Goal: Information Seeking & Learning: Understand process/instructions

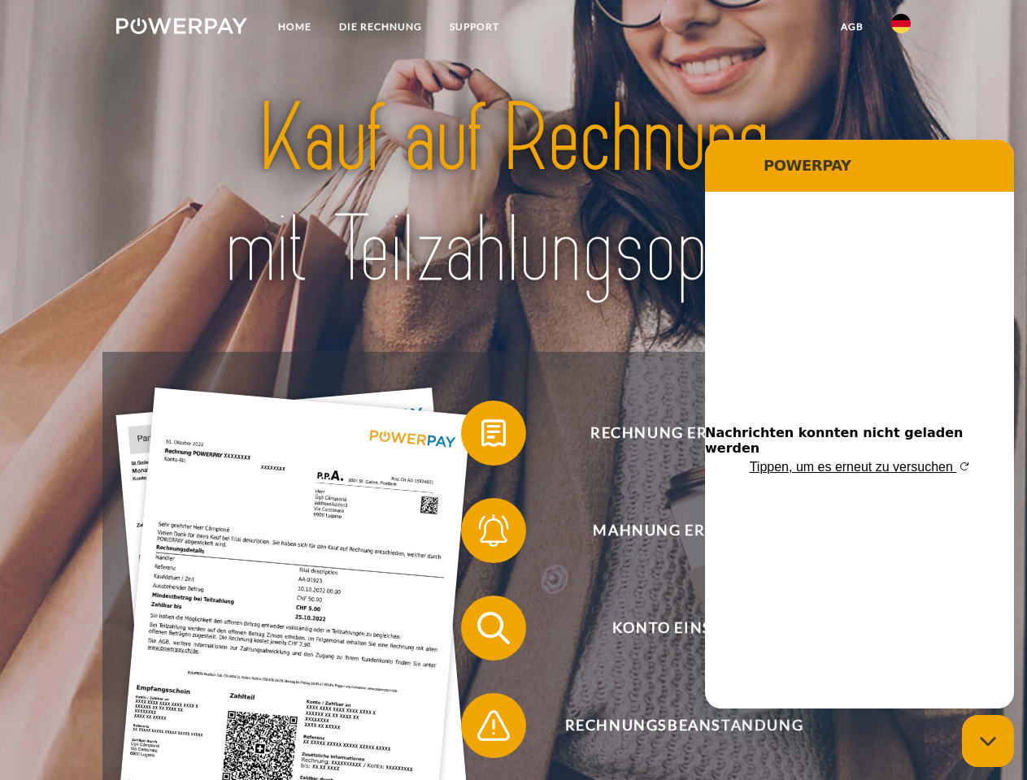
click at [181, 28] on img at bounding box center [181, 26] width 131 height 16
click at [901, 28] on img at bounding box center [901, 24] width 20 height 20
click at [851, 27] on link "agb" at bounding box center [852, 26] width 50 height 29
click at [481, 437] on span at bounding box center [468, 433] width 81 height 81
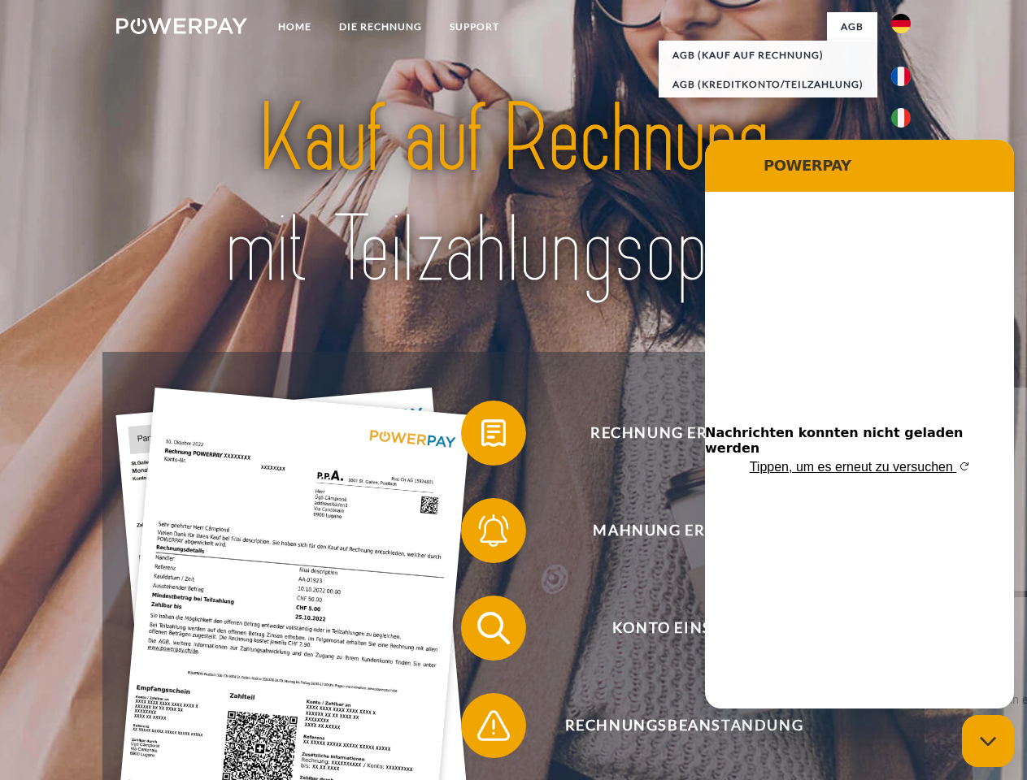
click at [481, 534] on span at bounding box center [468, 530] width 81 height 81
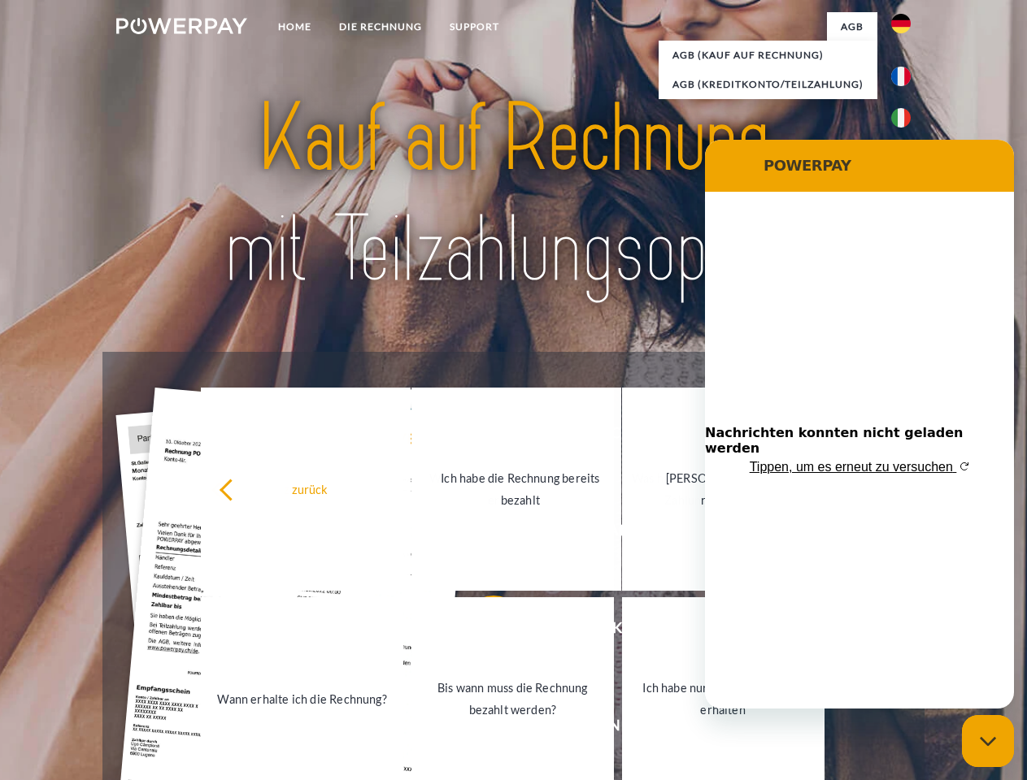
click at [481, 632] on link "Bis wann muss die Rechnung bezahlt werden?" at bounding box center [512, 699] width 202 height 203
click at [481, 729] on span at bounding box center [468, 725] width 81 height 81
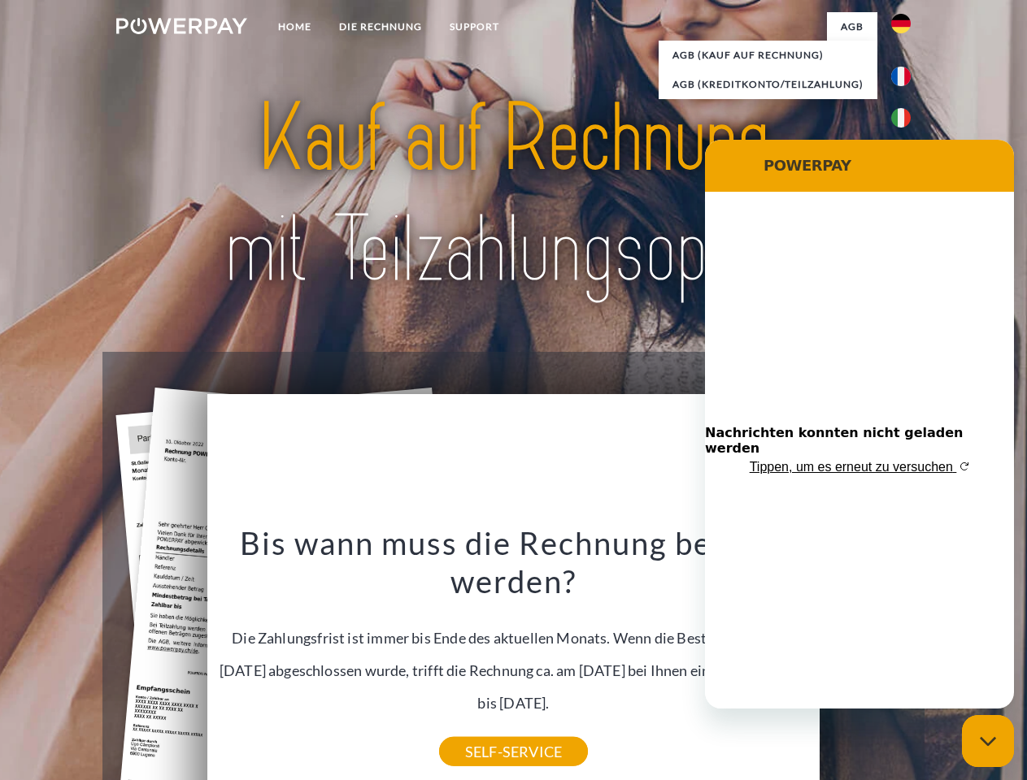
click at [988, 741] on icon "Messaging-Fenster schließen" at bounding box center [988, 742] width 17 height 11
